Goal: Information Seeking & Learning: Learn about a topic

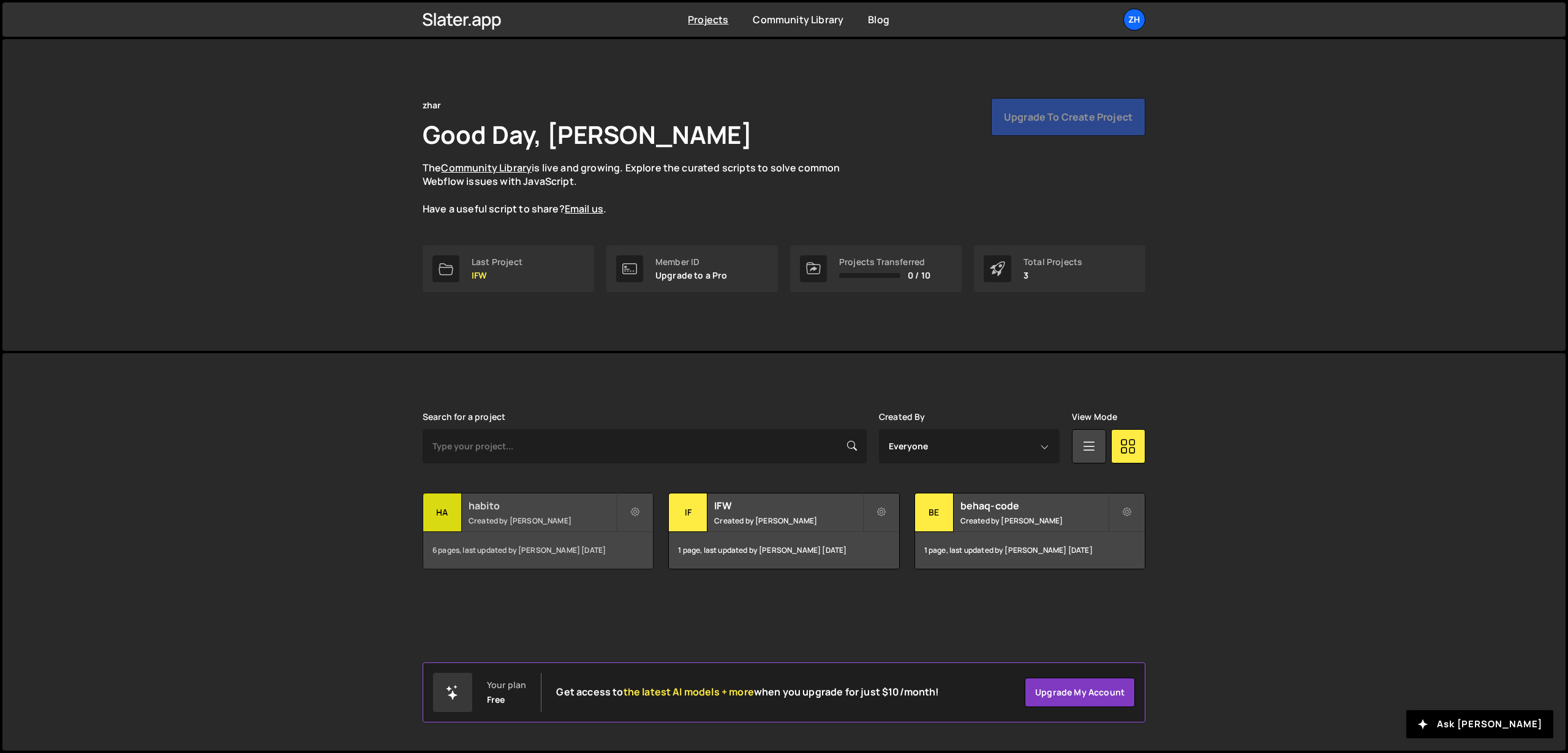
click at [527, 502] on h2 "habito" at bounding box center [541, 506] width 148 height 13
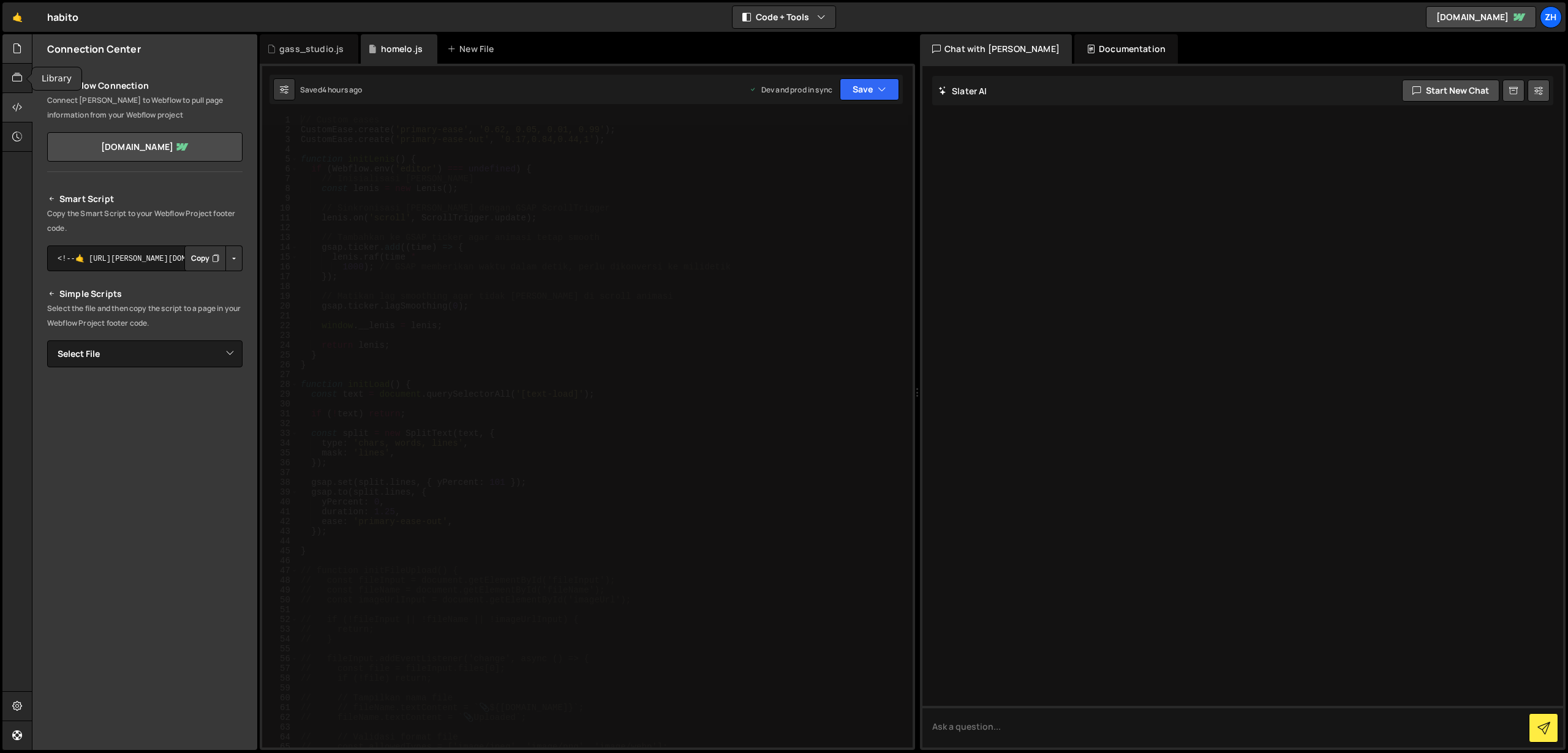
click at [22, 59] on div at bounding box center [17, 49] width 30 height 30
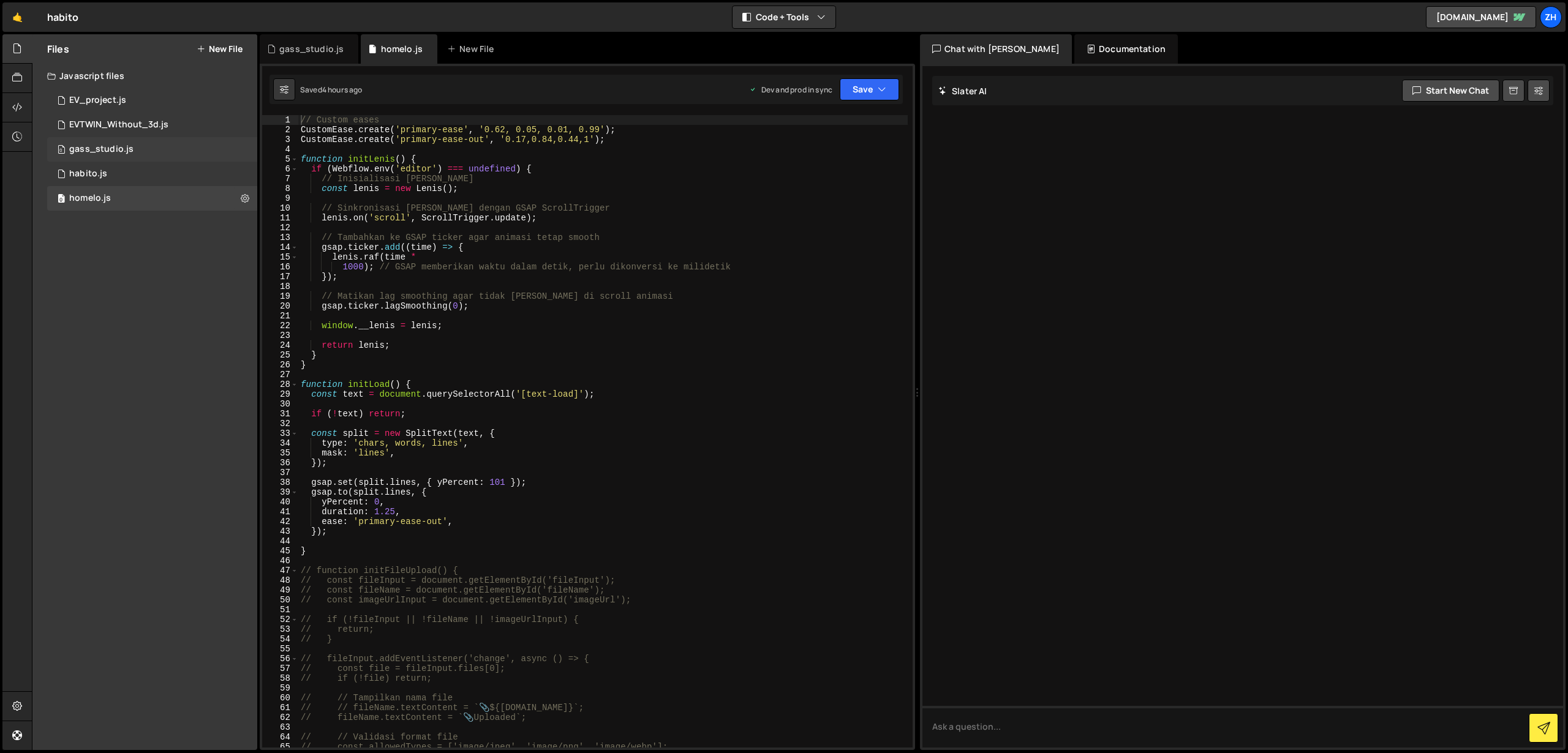
click at [127, 154] on div "gass_studio.js" at bounding box center [101, 150] width 64 height 11
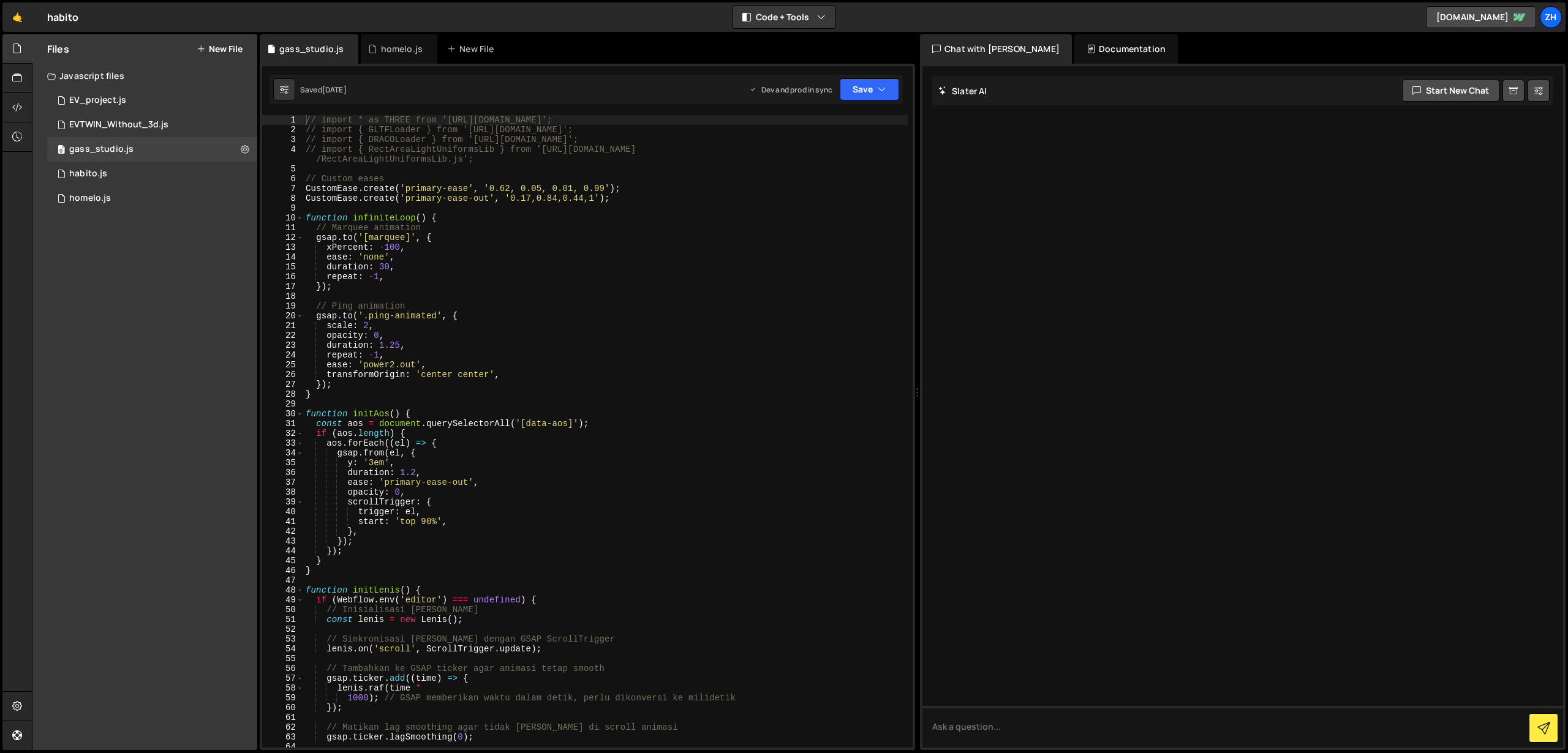
click at [622, 330] on div "// import * as THREE from 'https://cdn.jsdelivr.net/npm/three@0.160.1/build/thr…" at bounding box center [605, 441] width 604 height 652
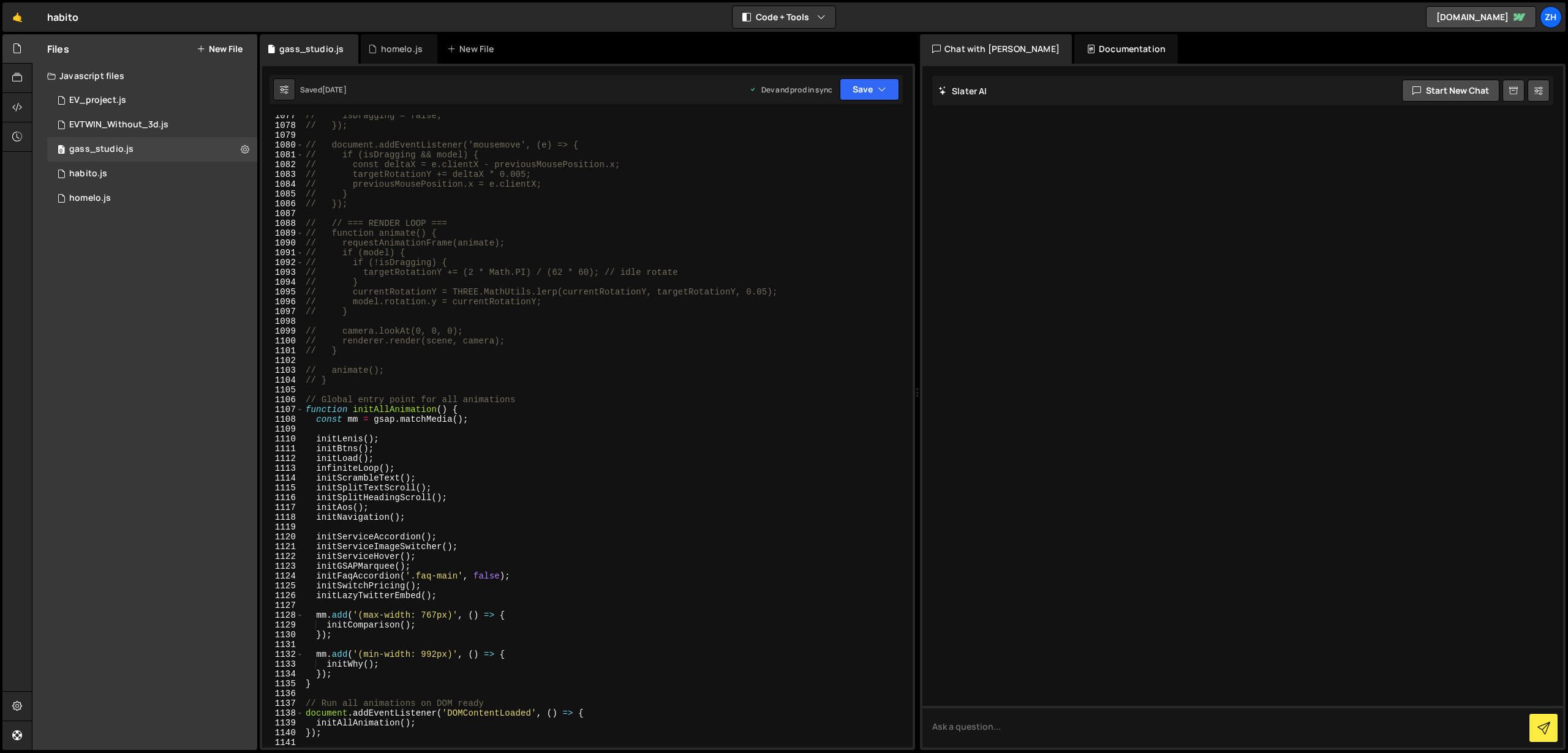
scroll to position [10798, 0]
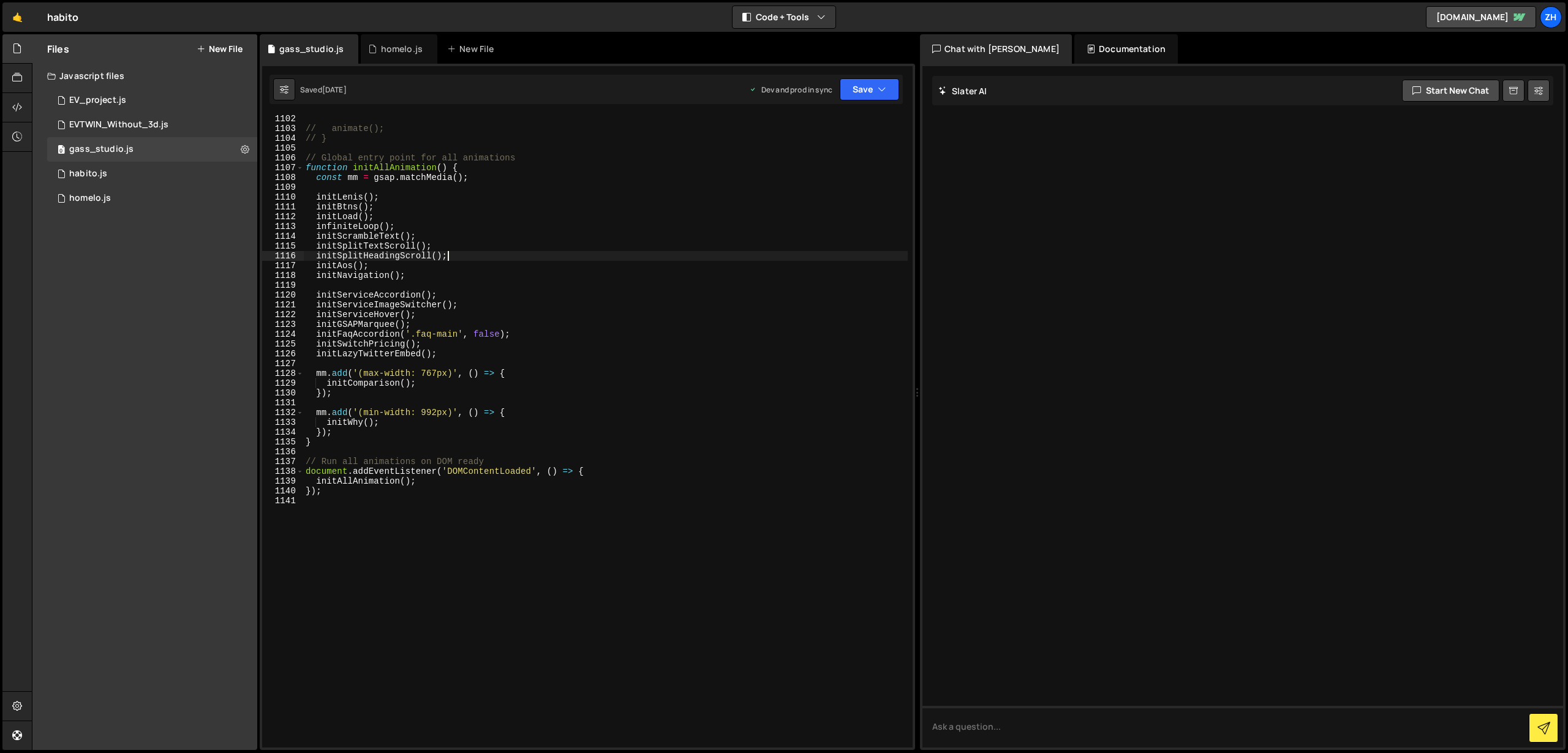
click at [592, 257] on div "// animate(); // } // Global entry point for all animations function initAllAni…" at bounding box center [605, 439] width 604 height 652
type textarea "initSplitHeadingScroll();"
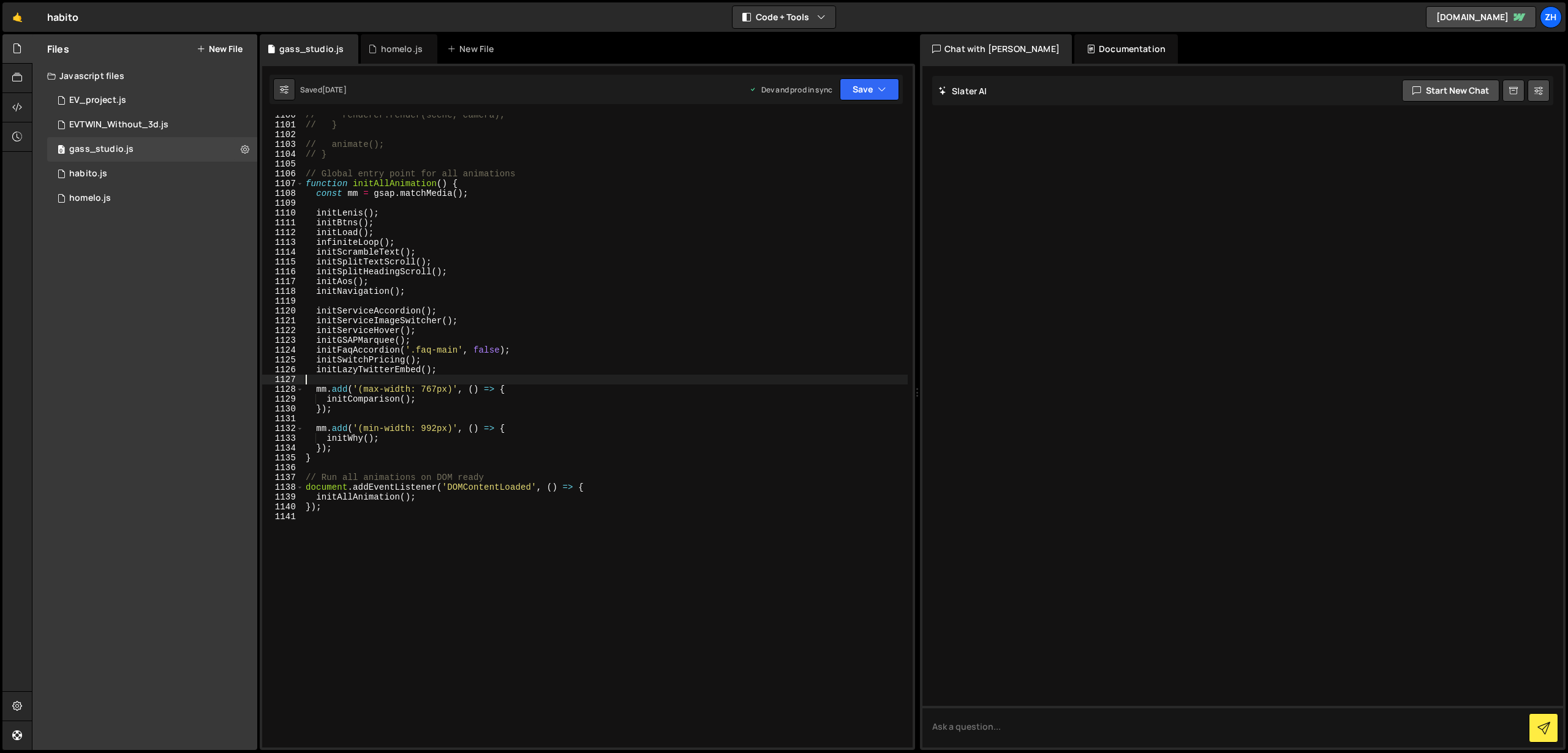
click at [628, 383] on div "// renderer.render(scene, camera); // } // animate(); // } // Global entry poin…" at bounding box center [605, 437] width 604 height 652
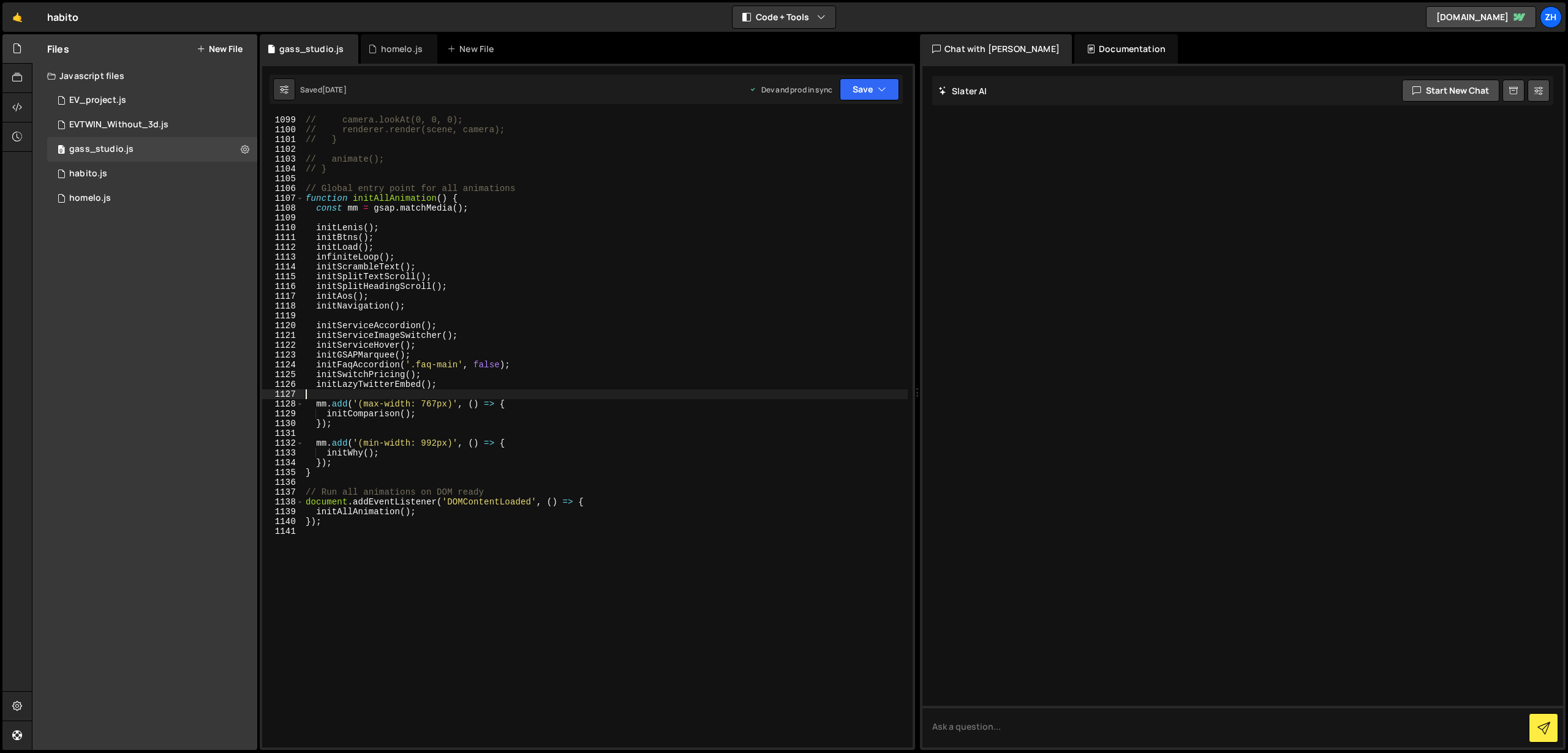
click at [643, 432] on div "// camera.lookAt(0, 0, 0); // renderer.render(scene, camera); // } // animate()…" at bounding box center [605, 441] width 604 height 652
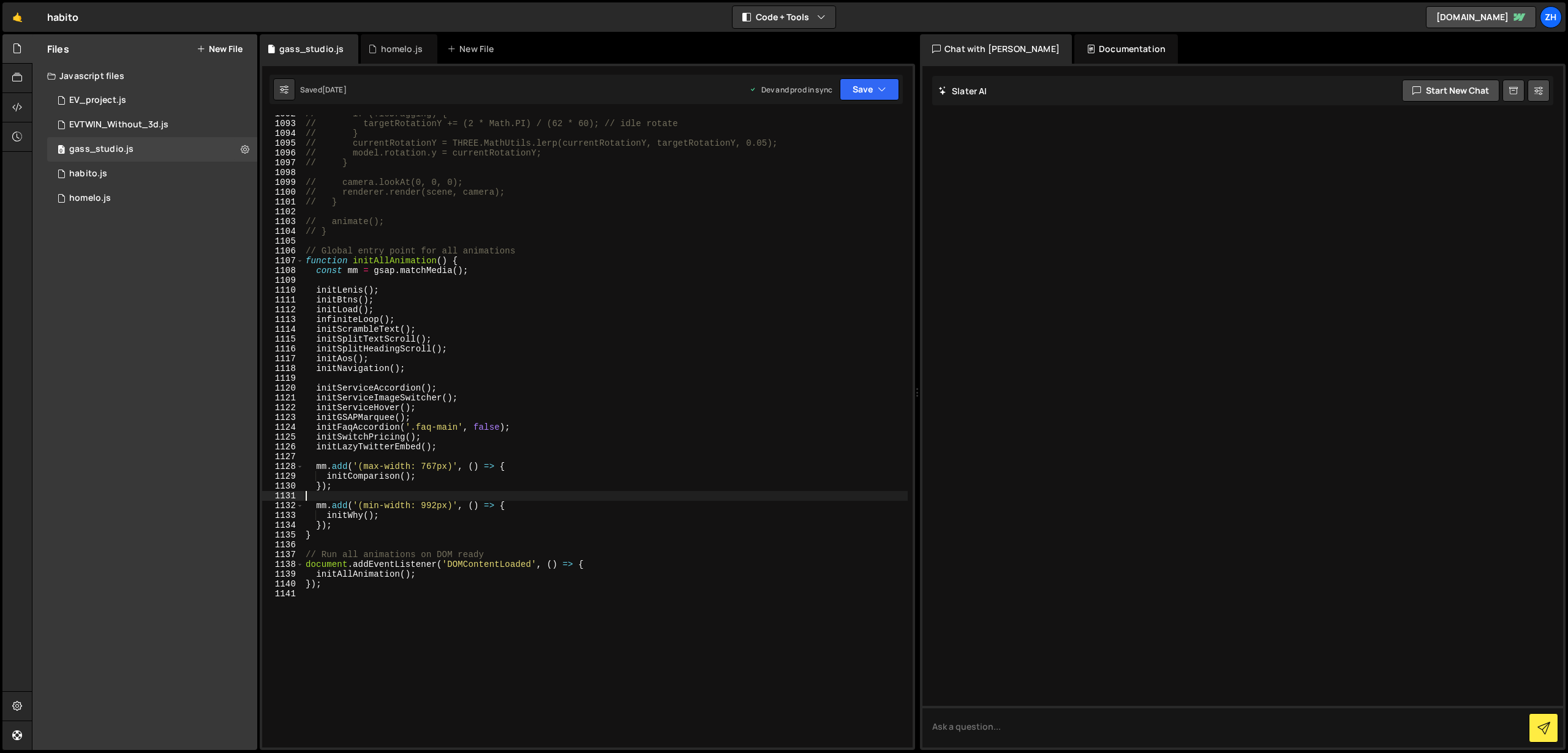
click at [643, 432] on div "// if (!isDragging) { // targetRotationY += (2 * Math.PI) / (62 * 60); // idle …" at bounding box center [605, 435] width 604 height 652
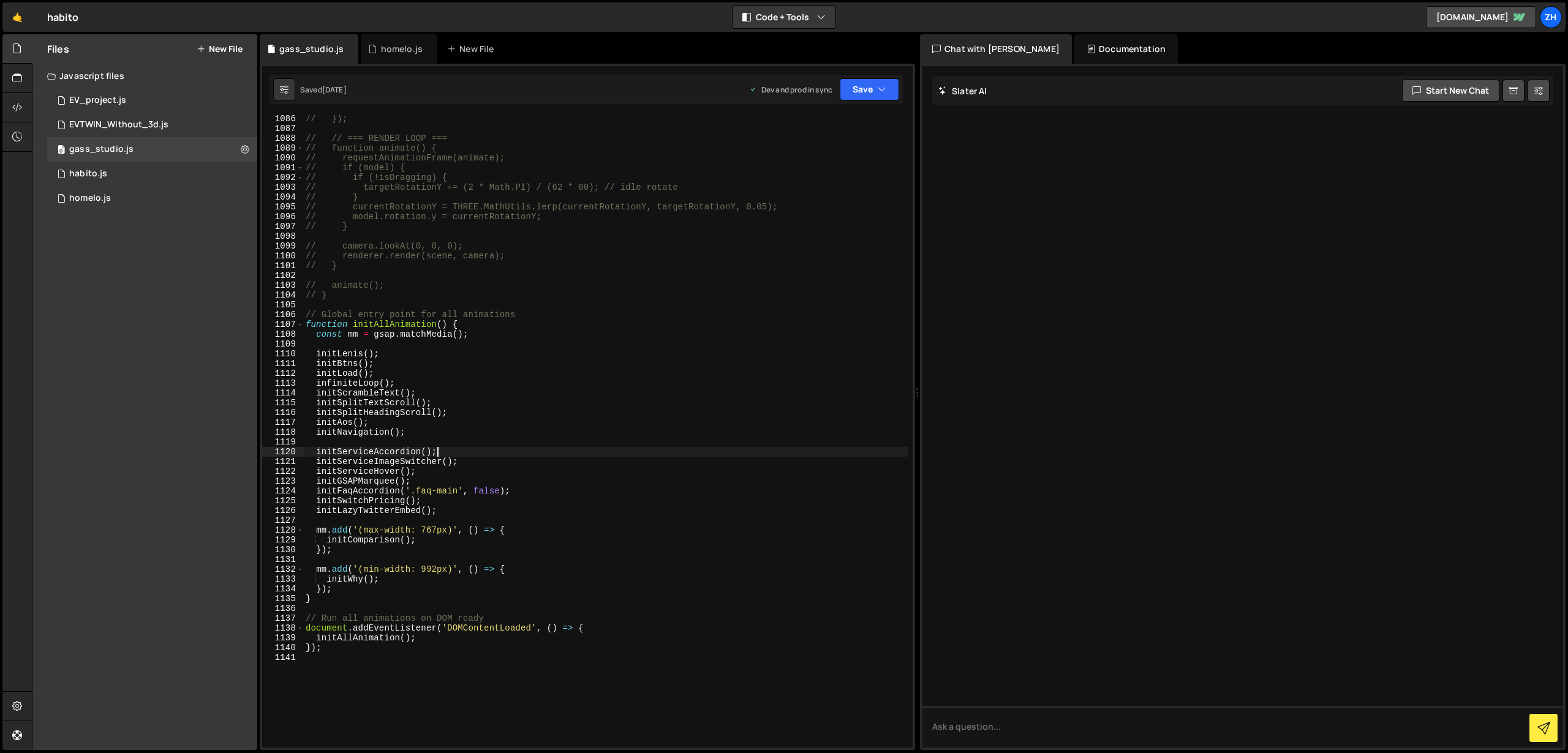
click at [645, 455] on div "// }); // // === RENDER LOOP === // function animate() { // requestAnimationFra…" at bounding box center [605, 439] width 604 height 652
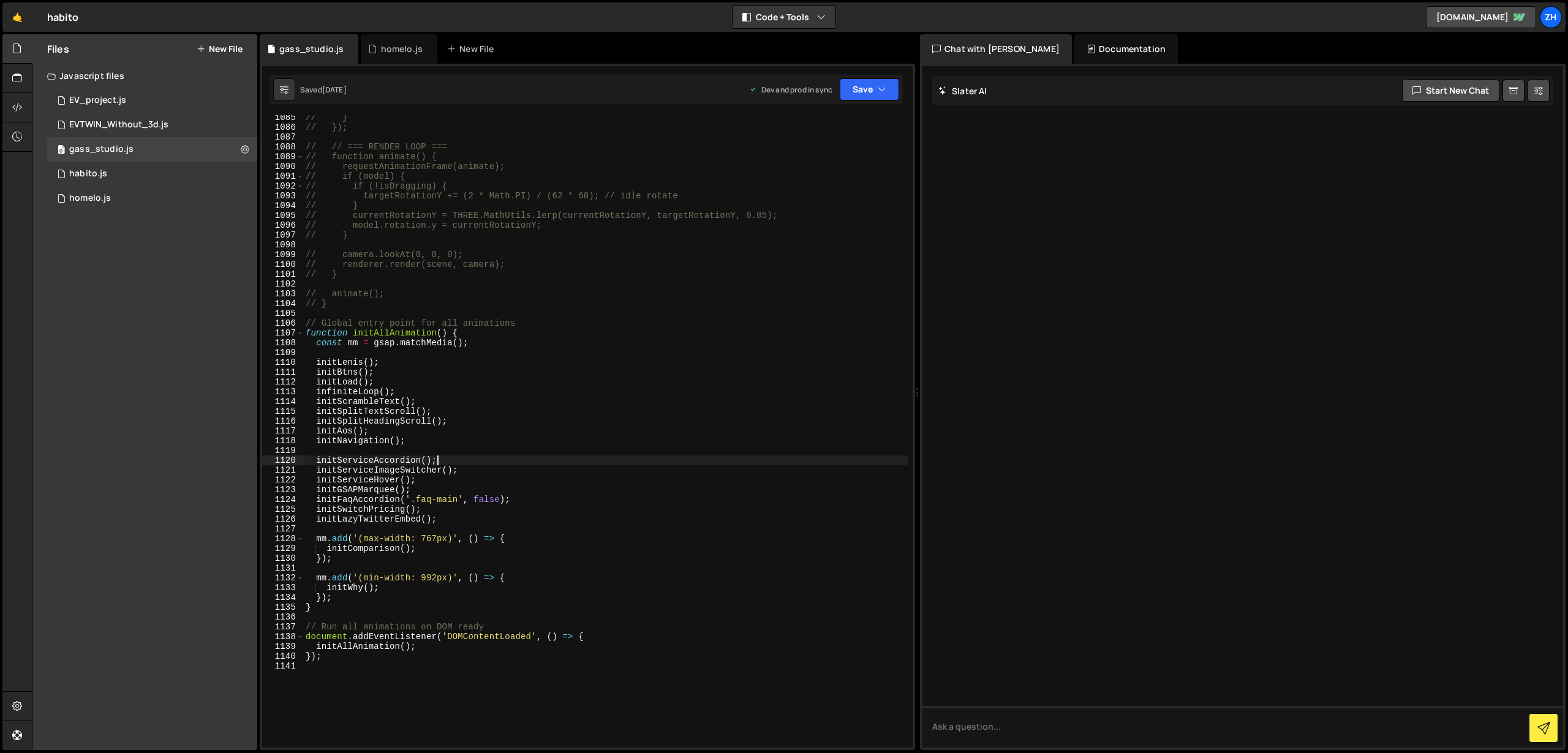
scroll to position [10644, 0]
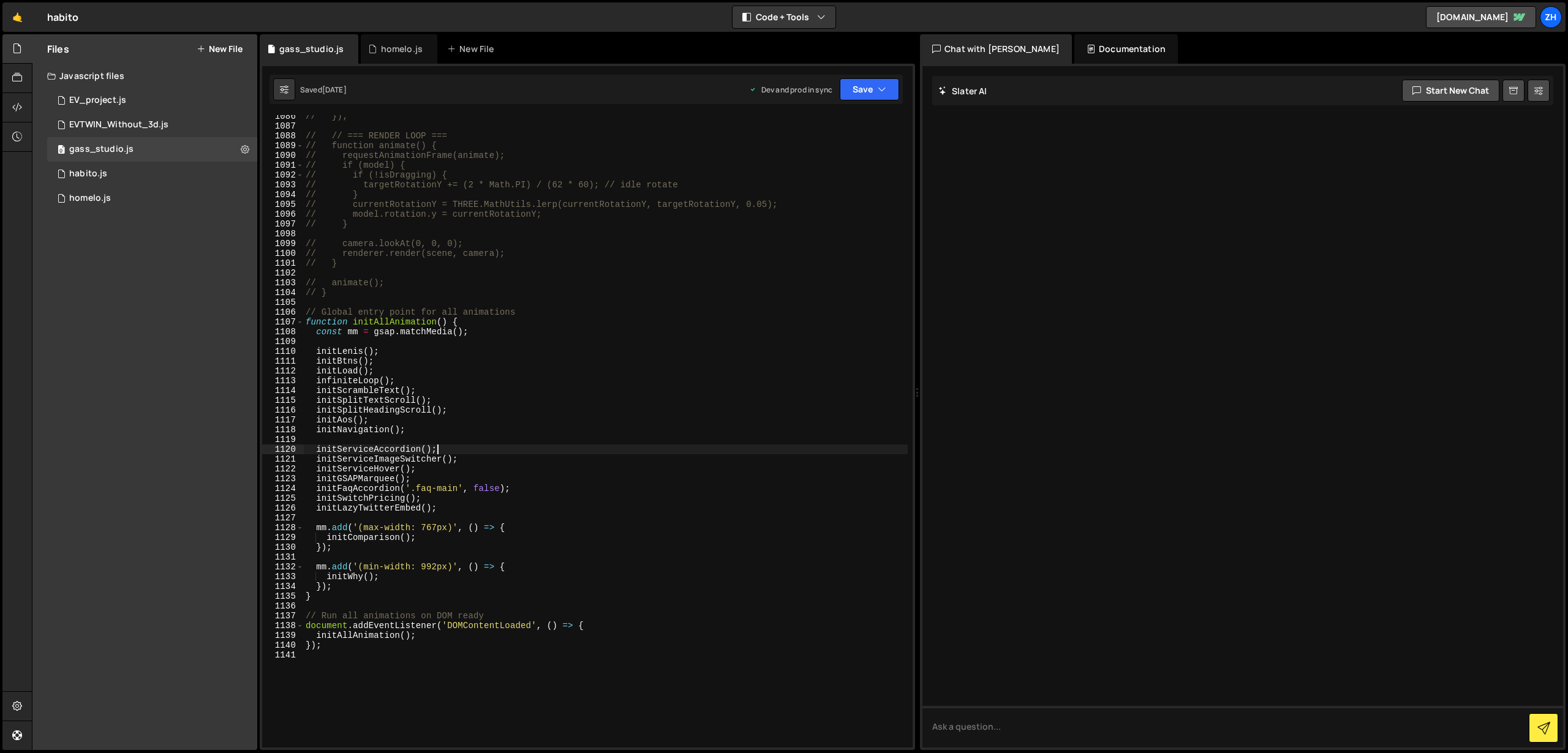
click at [648, 511] on div "// }); // // === RENDER LOOP === // function animate() { // requestAnimationFra…" at bounding box center [605, 438] width 604 height 652
click at [653, 499] on div "// }); // // === RENDER LOOP === // function animate() { // requestAnimationFra…" at bounding box center [605, 438] width 604 height 652
click at [661, 481] on div "// }); // // === RENDER LOOP === // function animate() { // requestAnimationFra…" at bounding box center [605, 438] width 604 height 652
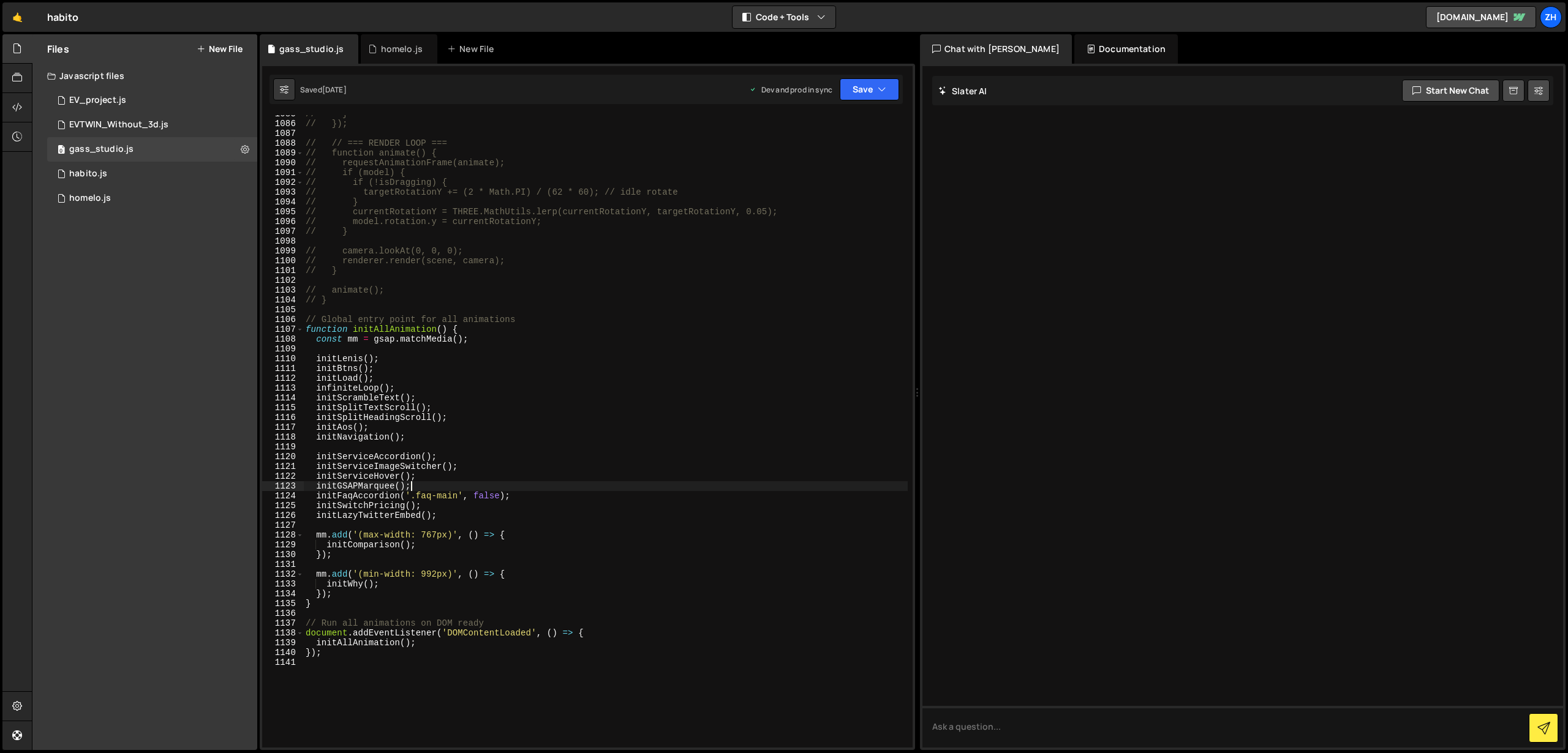
click at [662, 471] on div "// } // }); // // === RENDER LOOP === // function animate() { // requestAnimati…" at bounding box center [605, 435] width 604 height 652
click at [661, 493] on div "// } // }); // // === RENDER LOOP === // function animate() { // requestAnimati…" at bounding box center [605, 435] width 604 height 652
click at [660, 504] on div "// } // }); // // === RENDER LOOP === // function animate() { // requestAnimati…" at bounding box center [605, 435] width 604 height 652
click at [662, 504] on div "// } // }); // // === RENDER LOOP === // function animate() { // requestAnimati…" at bounding box center [605, 435] width 604 height 652
click at [569, 479] on div "// } // }); // // === RENDER LOOP === // function animate() { // requestAnimati…" at bounding box center [605, 435] width 604 height 652
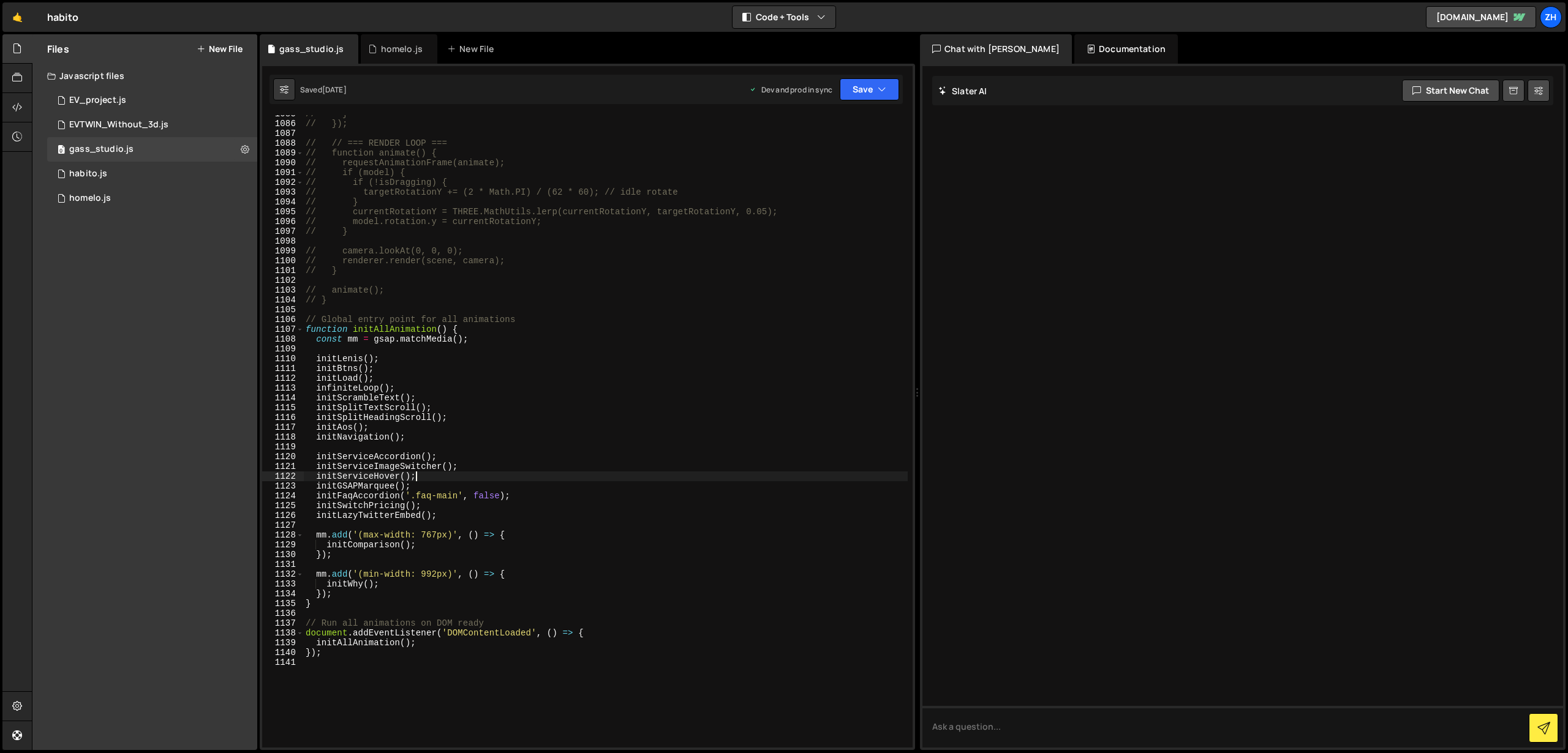
click at [532, 509] on div "// } // }); // // === RENDER LOOP === // function animate() { // requestAnimati…" at bounding box center [605, 435] width 604 height 652
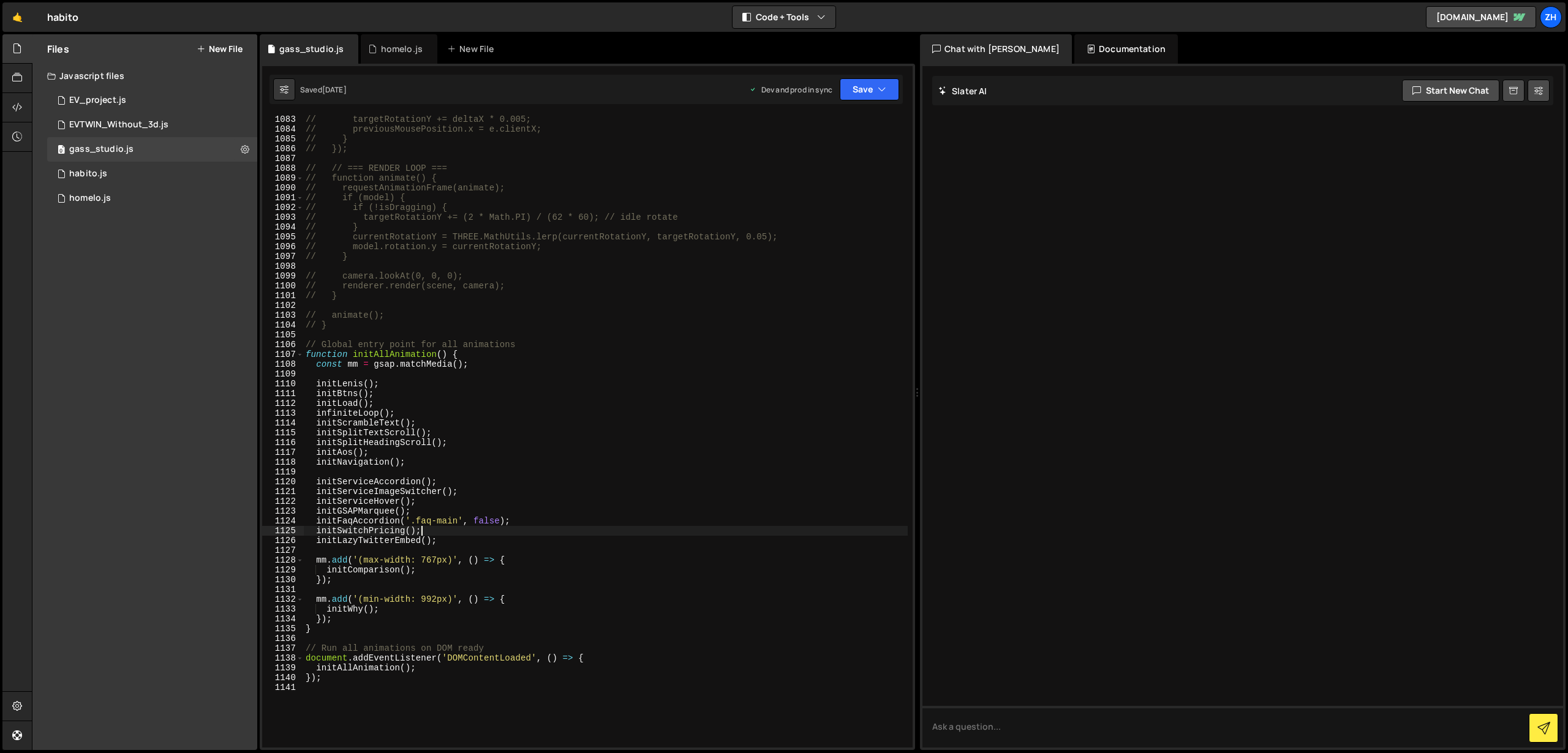
scroll to position [10612, 0]
click at [504, 477] on div "// targetRotationY += deltaX * 0.005; // previousMousePosition.x = e.clientX; /…" at bounding box center [605, 440] width 604 height 652
click at [487, 430] on div "// const deltaX = e.clientX - previousMousePosition.x; // targetRotationY += de…" at bounding box center [605, 432] width 604 height 652
type textarea "initSplitTextScroll();"
